Goal: Find contact information: Find contact information

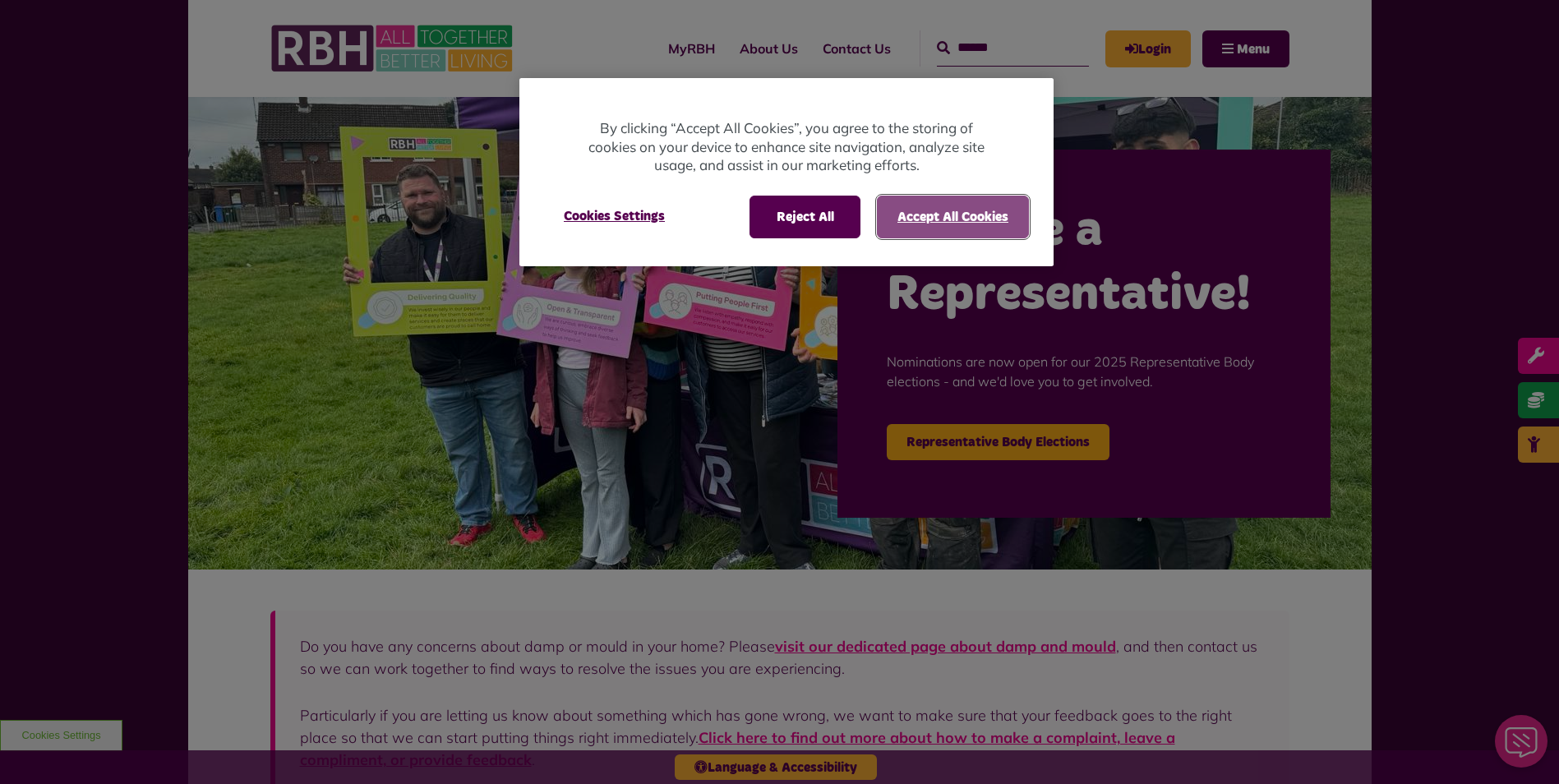
click at [894, 221] on button "Accept All Cookies" at bounding box center [953, 217] width 152 height 43
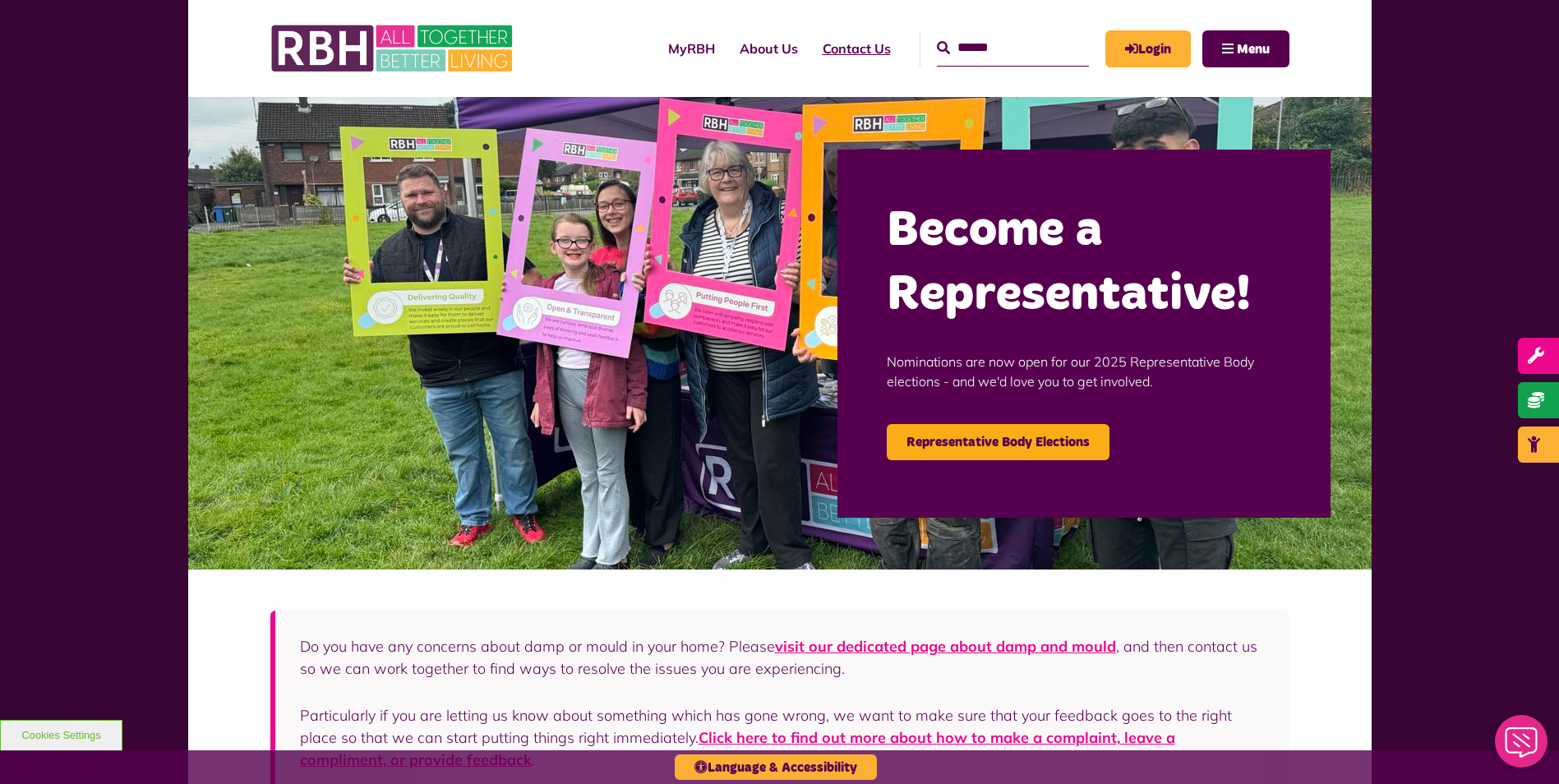
click at [830, 44] on link "Contact Us" at bounding box center [857, 49] width 93 height 45
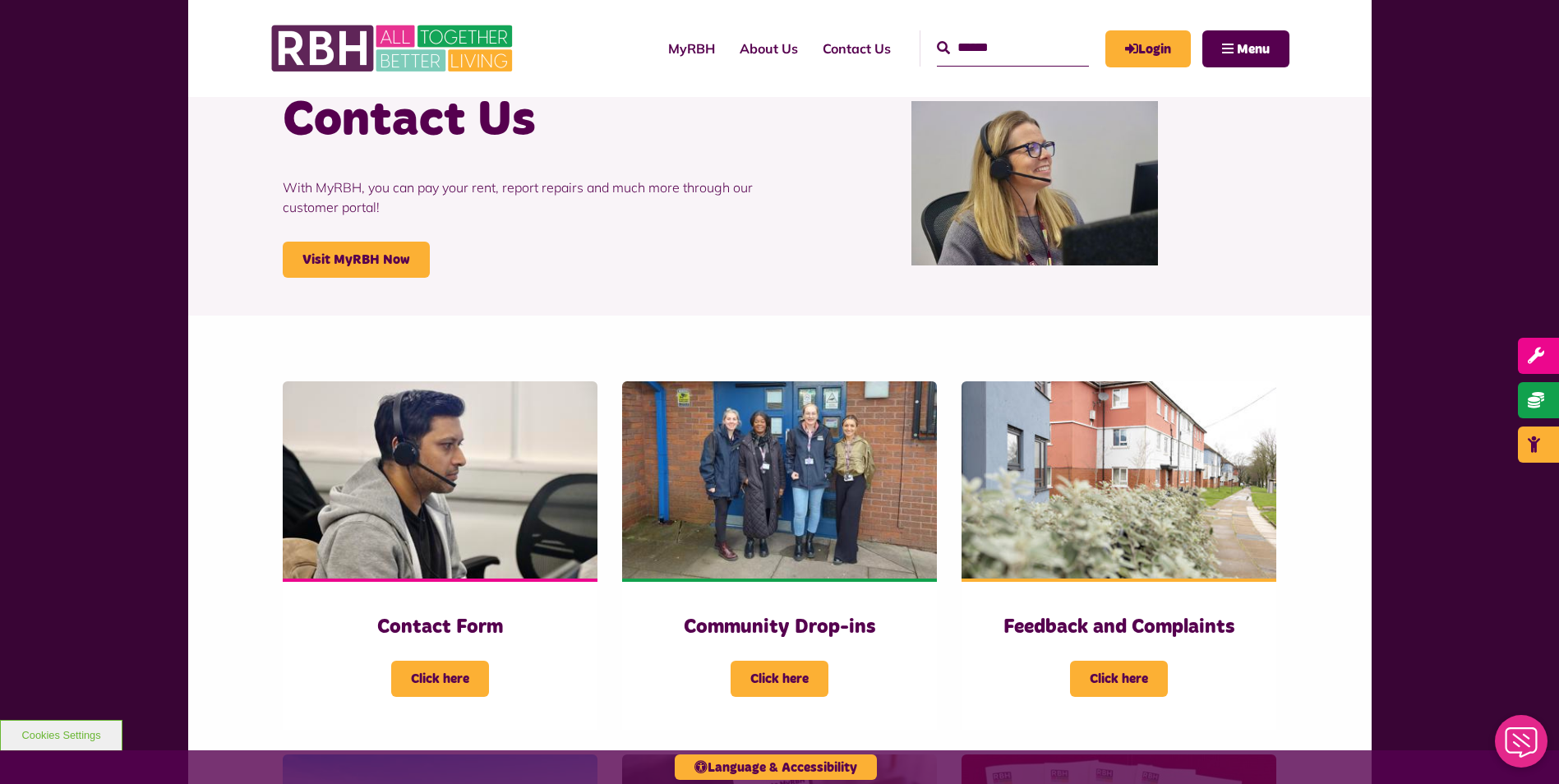
scroll to position [82, 0]
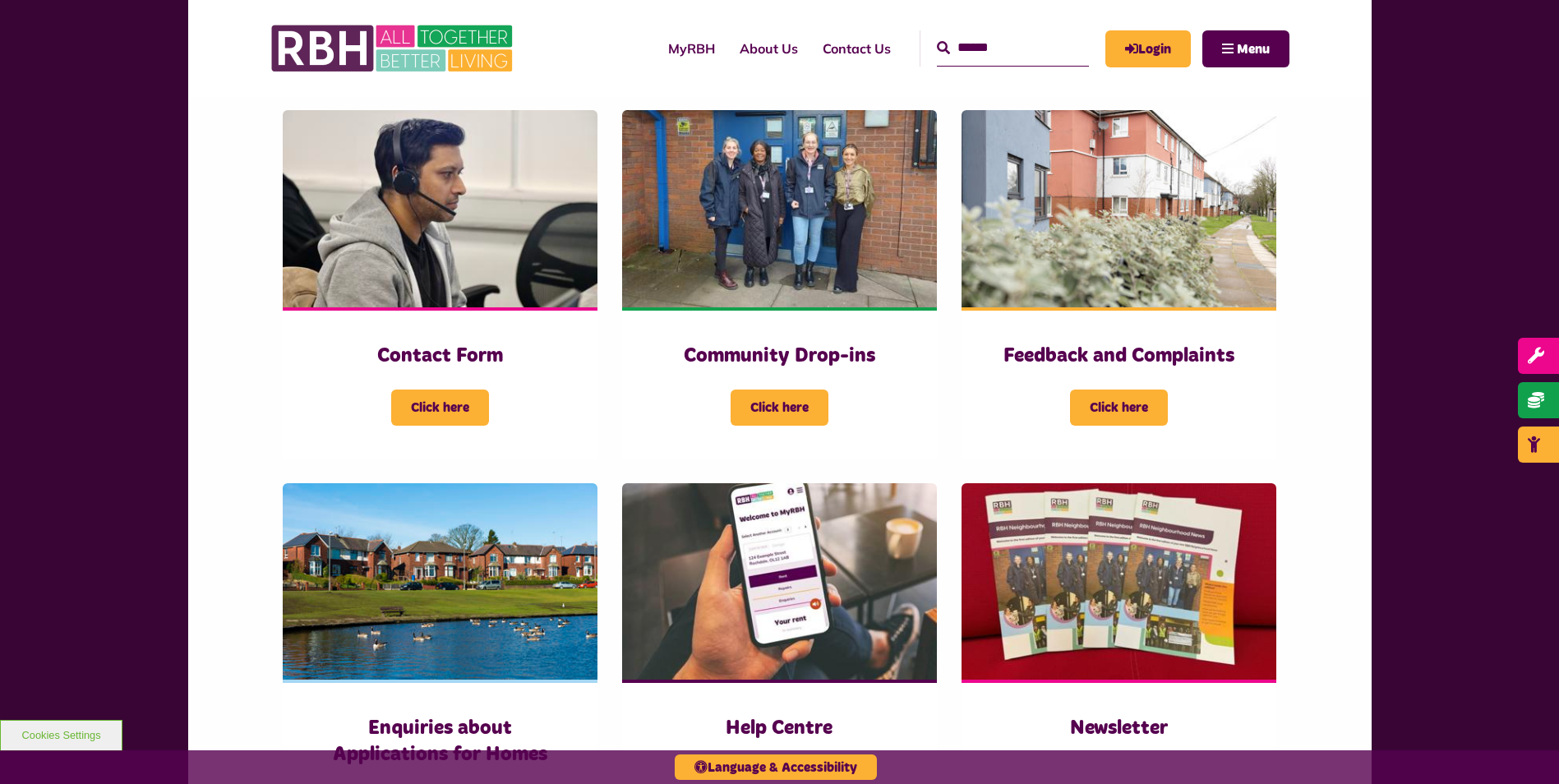
scroll to position [411, 0]
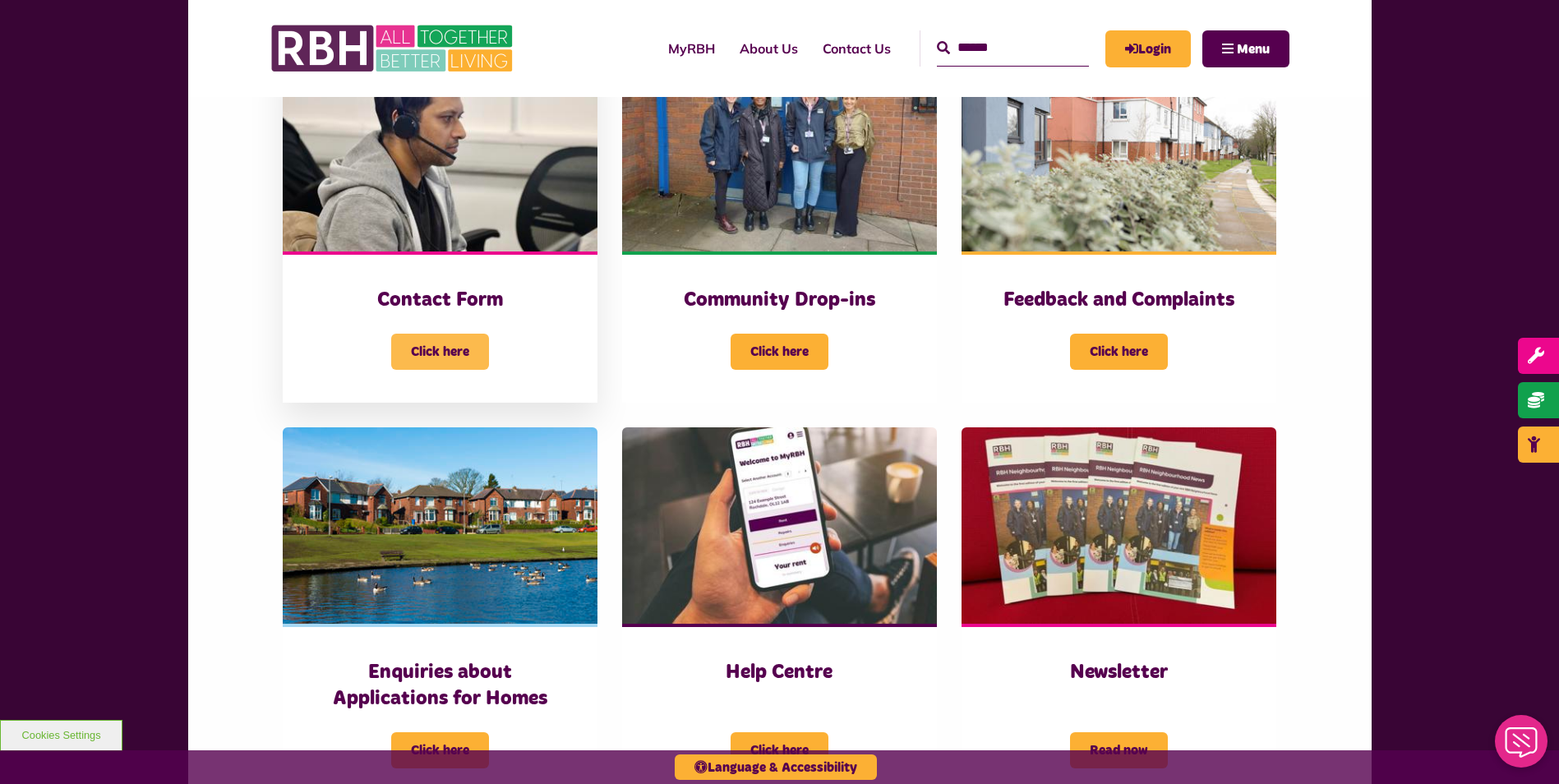
click at [423, 346] on span "Click here" at bounding box center [440, 352] width 97 height 36
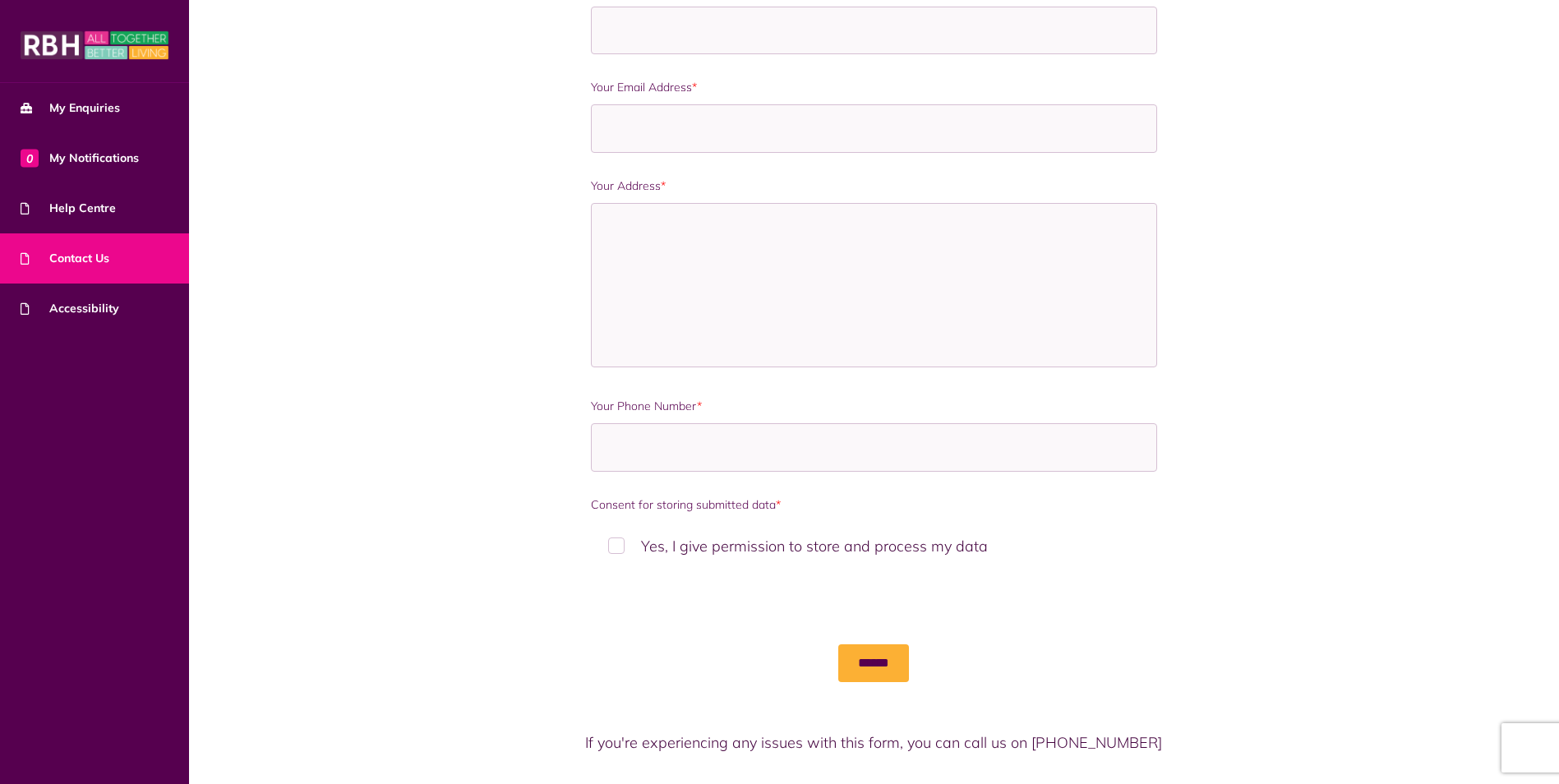
scroll to position [829, 0]
